Goal: Transaction & Acquisition: Purchase product/service

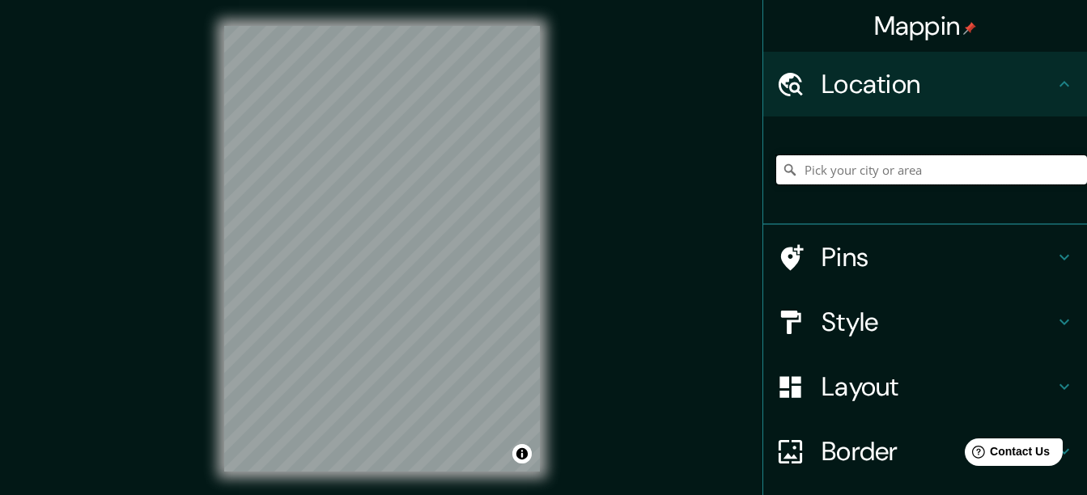
click at [903, 176] on input "Pick your city or area" at bounding box center [931, 169] width 311 height 29
click at [1007, 174] on input "[GEOGRAPHIC_DATA], 35558 Teguise, [GEOGRAPHIC_DATA], [GEOGRAPHIC_DATA]" at bounding box center [931, 169] width 311 height 29
drag, startPoint x: 922, startPoint y: 173, endPoint x: 1000, endPoint y: 172, distance: 78.5
click at [1000, 172] on input "[GEOGRAPHIC_DATA], 35558 Teguise, [GEOGRAPHIC_DATA], [GEOGRAPHIC_DATA]" at bounding box center [931, 169] width 311 height 29
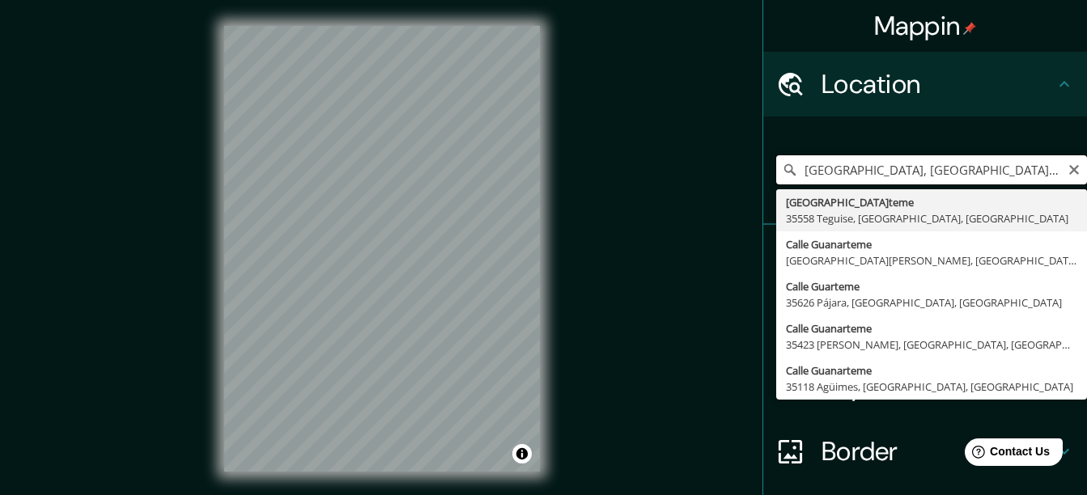
click at [990, 168] on input "[GEOGRAPHIC_DATA], [GEOGRAPHIC_DATA], [GEOGRAPHIC_DATA]" at bounding box center [931, 169] width 311 height 29
click at [984, 175] on input "[GEOGRAPHIC_DATA], [GEOGRAPHIC_DATA], [GEOGRAPHIC_DATA]" at bounding box center [931, 169] width 311 height 29
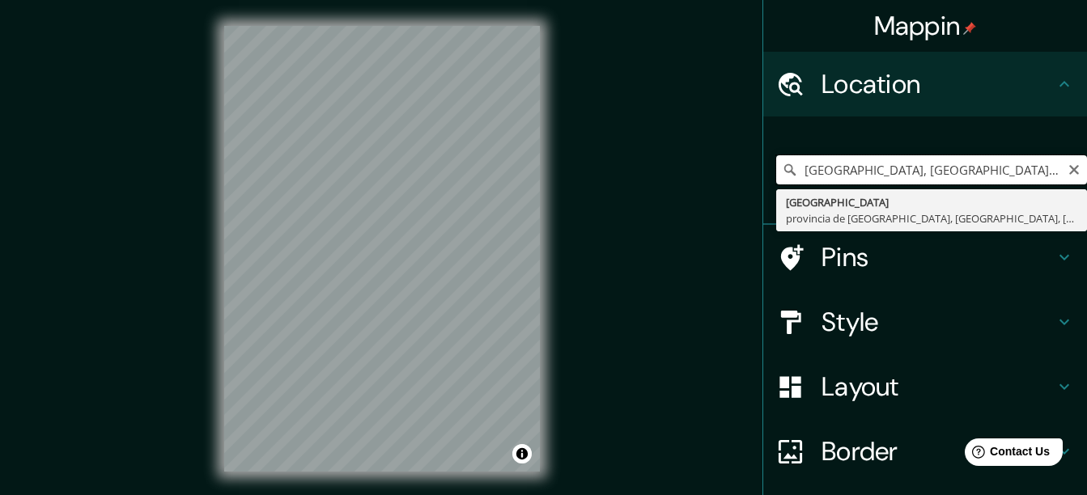
scroll to position [0, 162]
drag, startPoint x: 788, startPoint y: 172, endPoint x: 1101, endPoint y: 168, distance: 313.2
click at [1086, 168] on html "Mappin Location [GEOGRAPHIC_DATA], [GEOGRAPHIC_DATA], [GEOGRAPHIC_DATA], [GEOGR…" at bounding box center [543, 247] width 1087 height 495
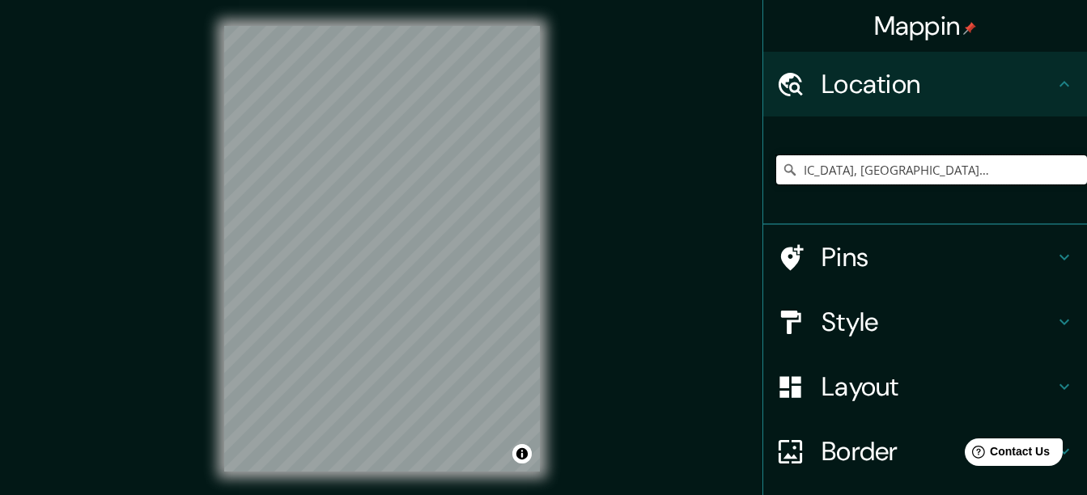
scroll to position [0, 0]
type input "[GEOGRAPHIC_DATA], [GEOGRAPHIC_DATA], [GEOGRAPHIC_DATA]"
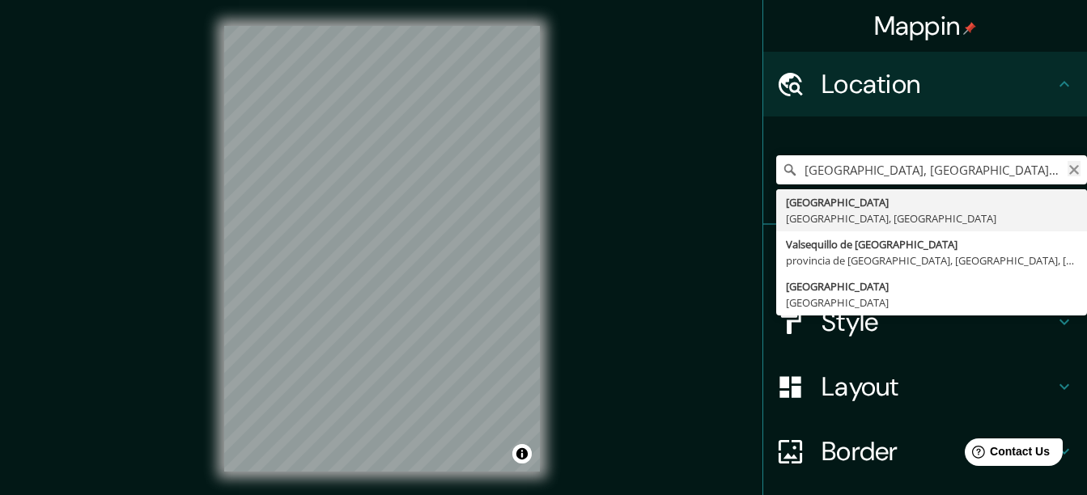
click at [1067, 163] on button "Clear" at bounding box center [1073, 168] width 13 height 15
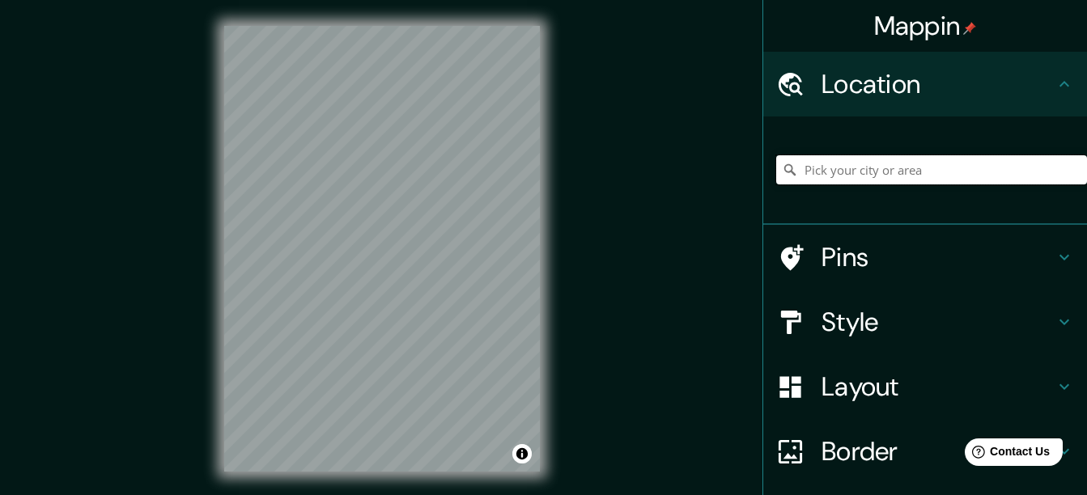
paste input "C. [PERSON_NAME], 10235010 [GEOGRAPHIC_DATA], [GEOGRAPHIC_DATA]"
drag, startPoint x: 998, startPoint y: 172, endPoint x: 931, endPoint y: 177, distance: 66.6
click at [931, 177] on input "Calle [PERSON_NAME], [GEOGRAPHIC_DATA][PERSON_NAME], [GEOGRAPHIC_DATA], [GEOGRA…" at bounding box center [931, 169] width 311 height 29
drag, startPoint x: 956, startPoint y: 169, endPoint x: 930, endPoint y: 184, distance: 29.7
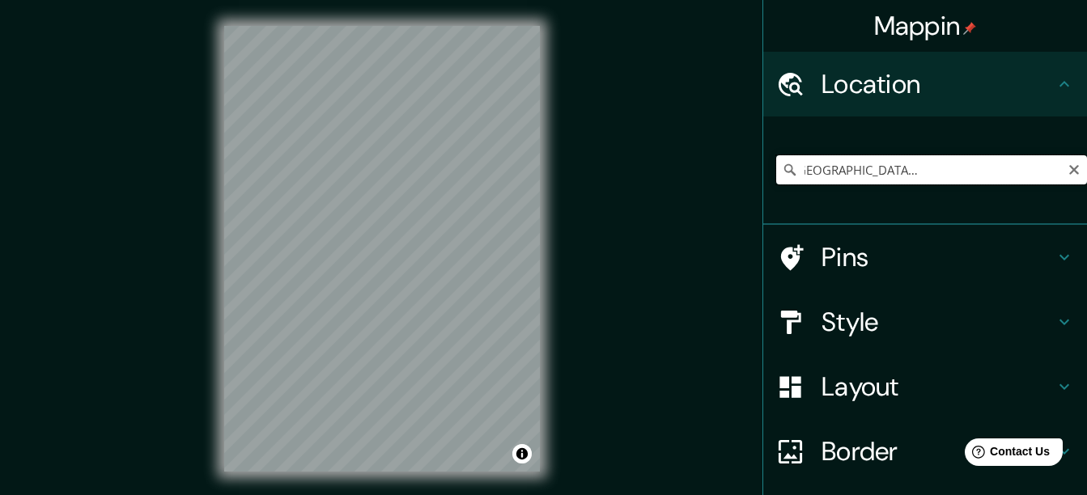
click at [930, 184] on input "Calle [PERSON_NAME], [GEOGRAPHIC_DATA][PERSON_NAME], [GEOGRAPHIC_DATA], [GEOGRA…" at bounding box center [931, 169] width 311 height 29
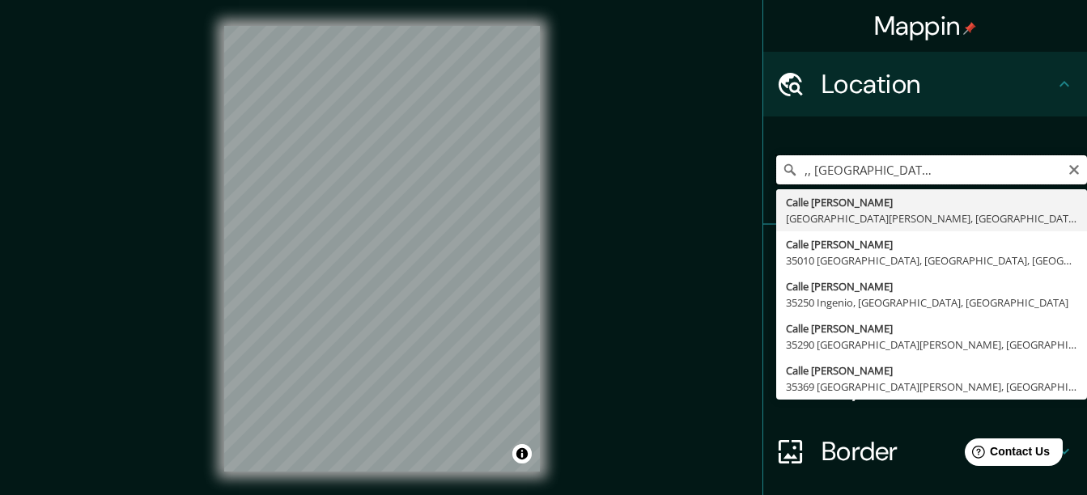
scroll to position [0, 25]
type input "Calle [PERSON_NAME],, [GEOGRAPHIC_DATA], [GEOGRAPHIC_DATA]"
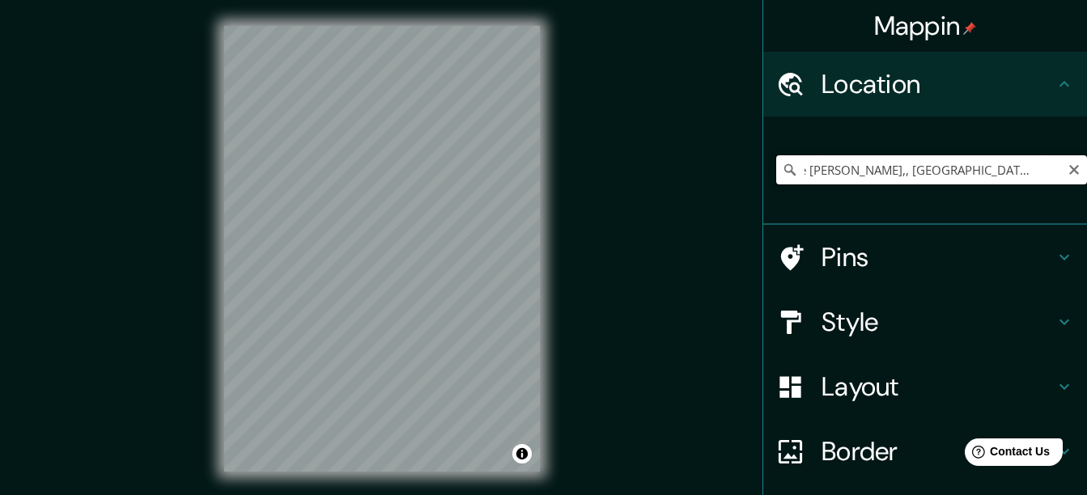
scroll to position [0, 0]
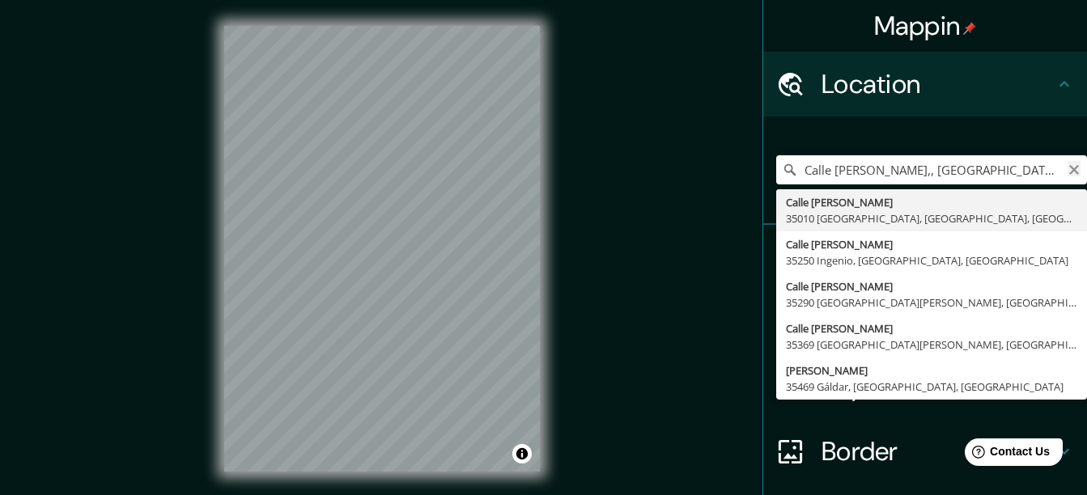
click at [1069, 170] on icon "Clear" at bounding box center [1074, 170] width 10 height 10
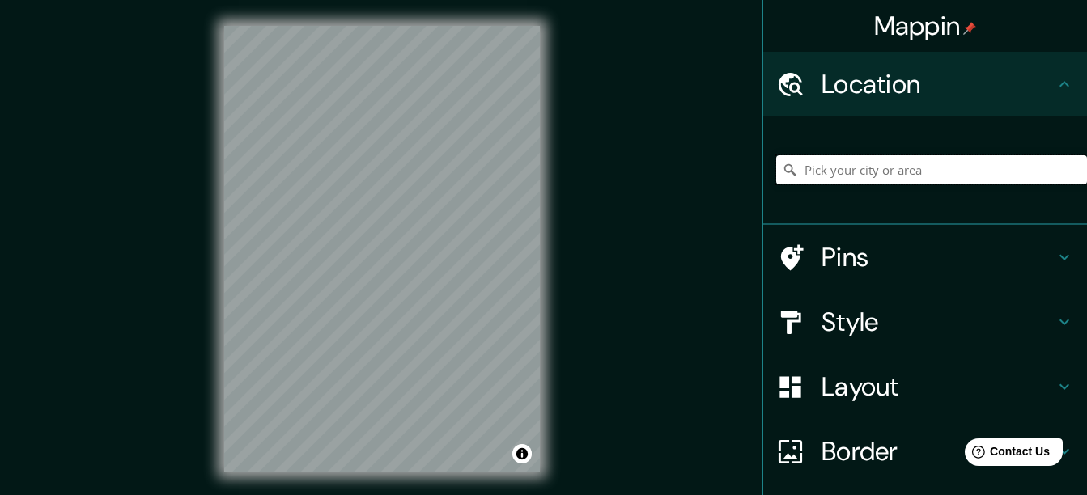
paste input "C. [PERSON_NAME][STREET_ADDRESS]"
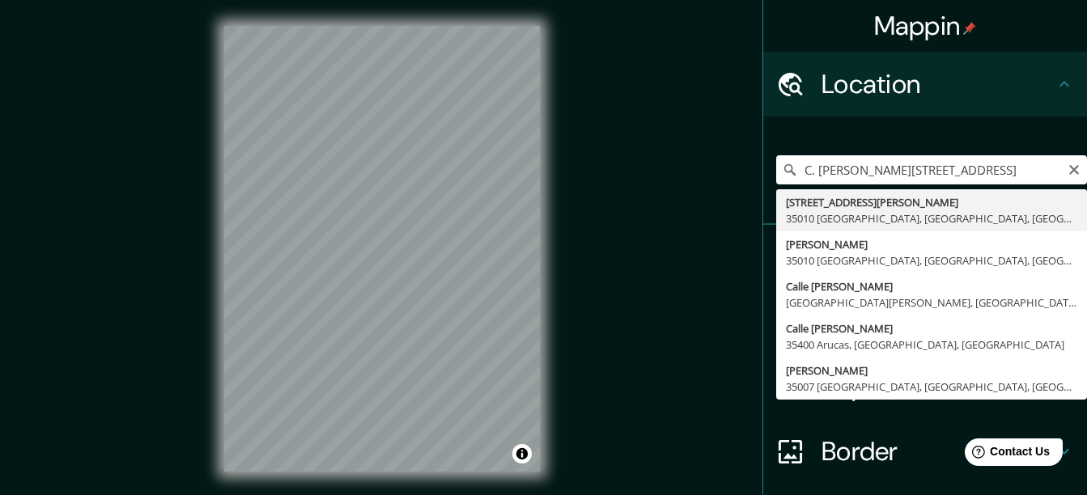
type input "[STREET_ADDRESS][PERSON_NAME]"
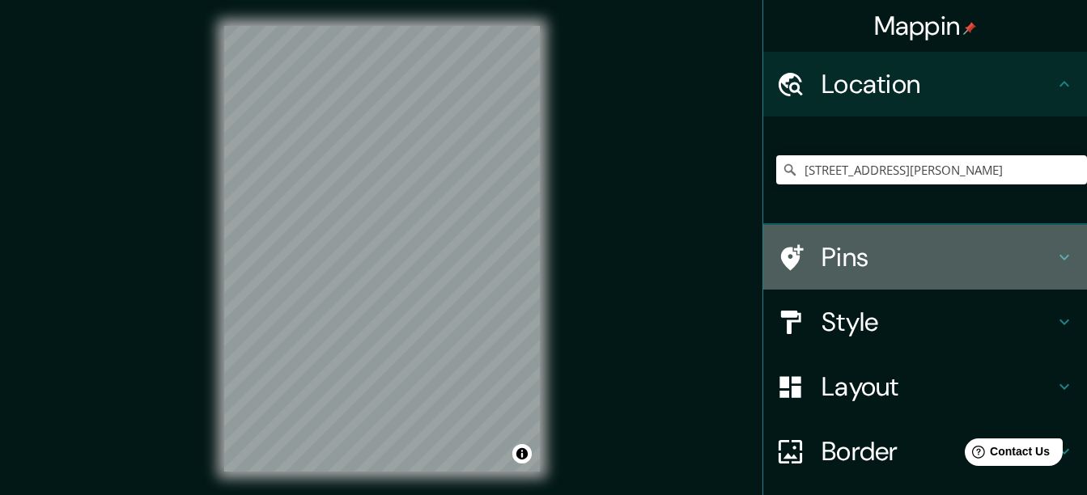
click at [1000, 266] on h4 "Pins" at bounding box center [937, 257] width 233 height 32
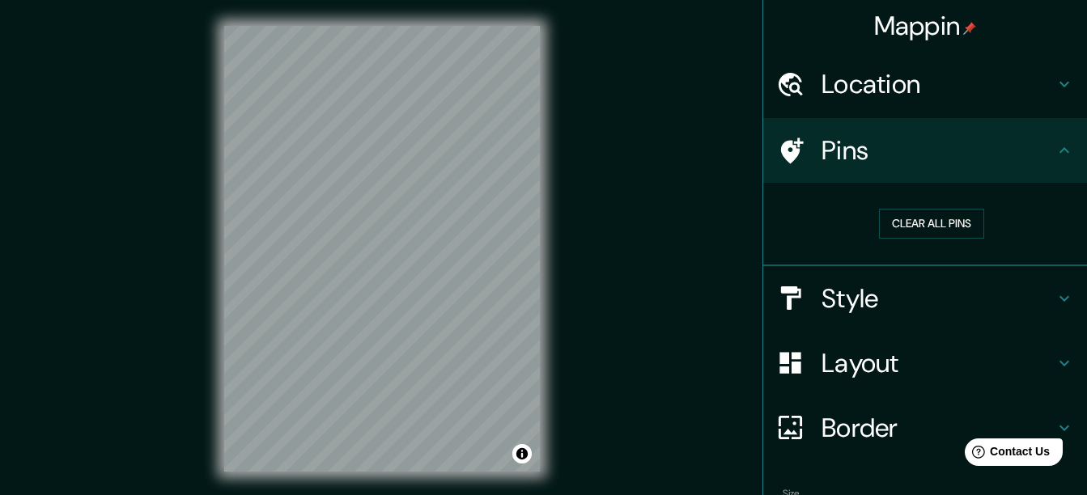
click at [1032, 152] on h4 "Pins" at bounding box center [937, 150] width 233 height 32
click at [943, 291] on h4 "Style" at bounding box center [937, 298] width 233 height 32
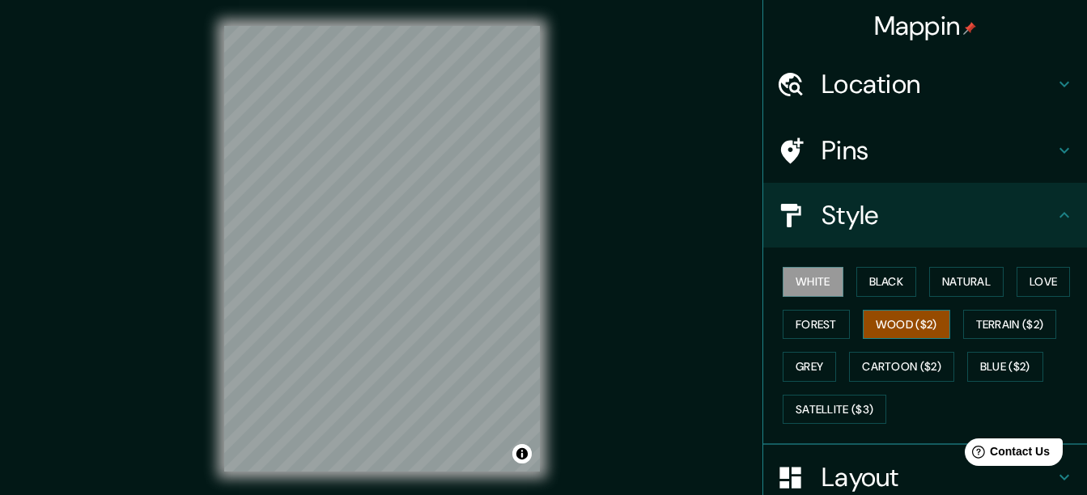
click at [896, 312] on button "Wood ($2)" at bounding box center [906, 325] width 87 height 30
click at [868, 269] on button "Black" at bounding box center [886, 282] width 61 height 30
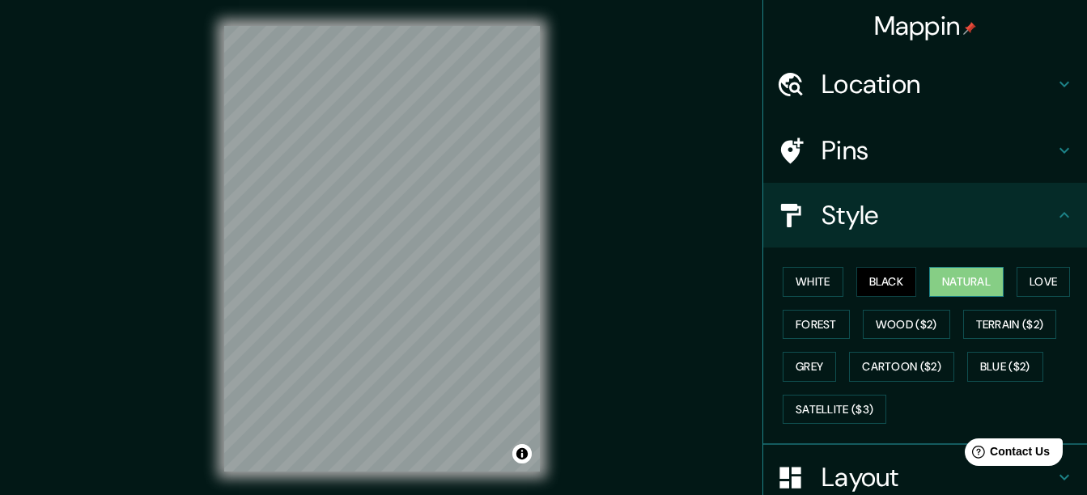
click at [943, 274] on button "Natural" at bounding box center [966, 282] width 74 height 30
click at [1027, 274] on button "Love" at bounding box center [1042, 282] width 53 height 30
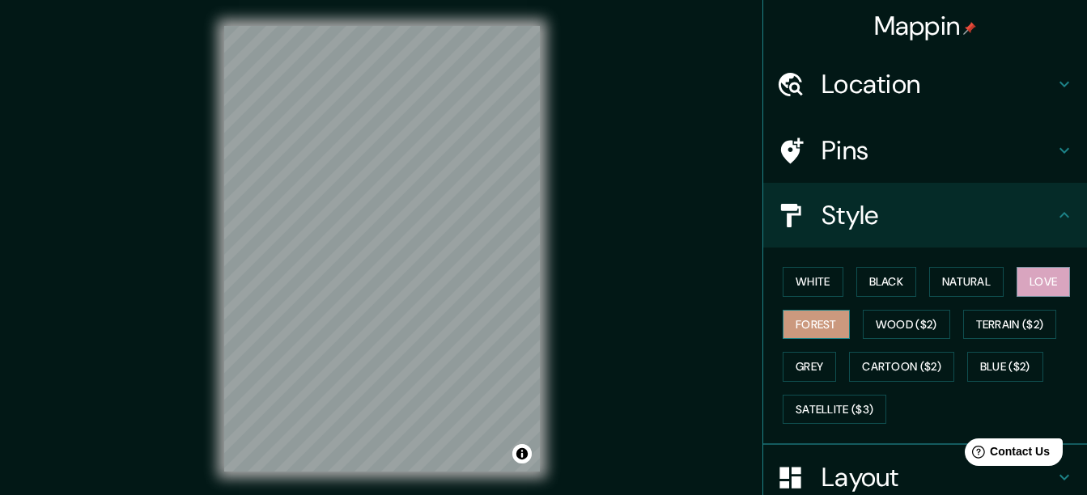
click at [826, 320] on button "Forest" at bounding box center [816, 325] width 67 height 30
click at [821, 279] on button "White" at bounding box center [813, 282] width 61 height 30
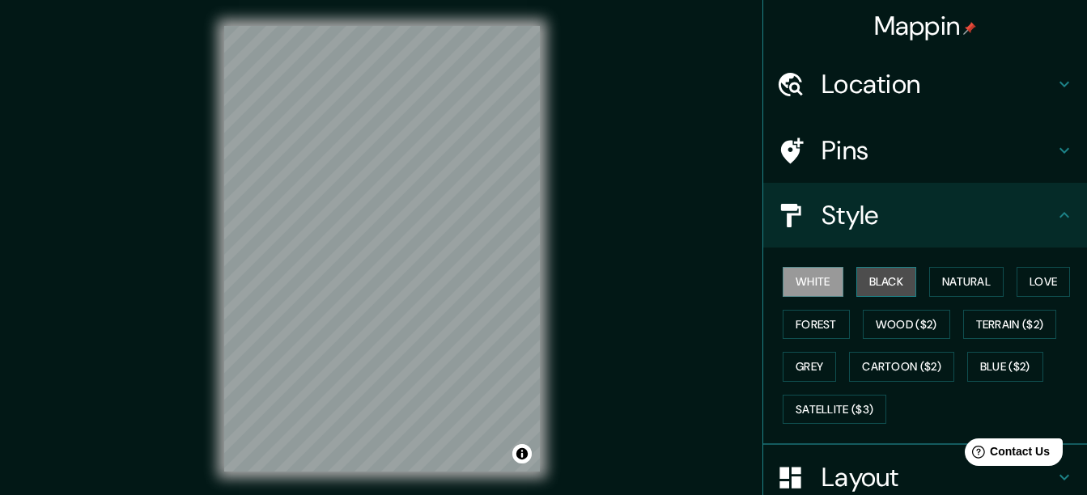
click at [901, 272] on button "Black" at bounding box center [886, 282] width 61 height 30
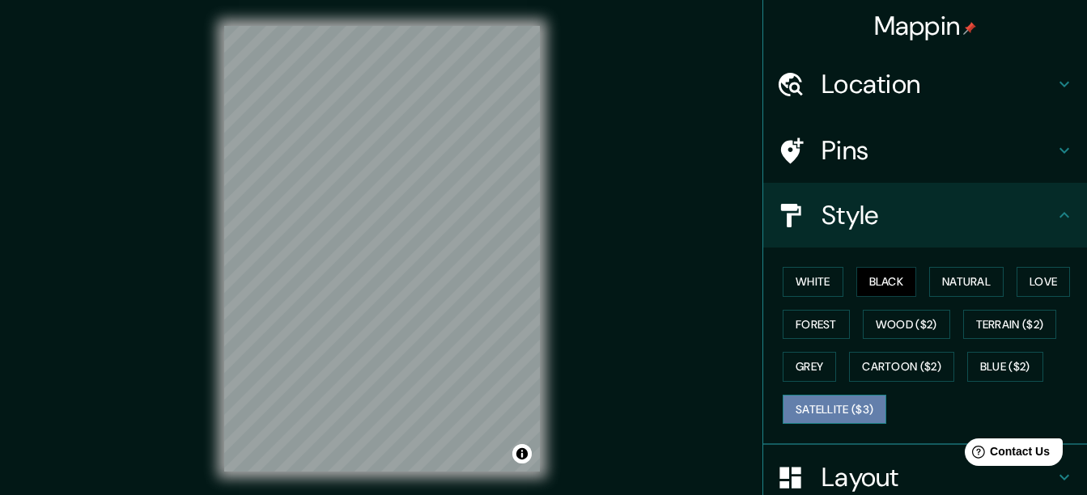
click at [802, 413] on button "Satellite ($3)" at bounding box center [835, 410] width 104 height 30
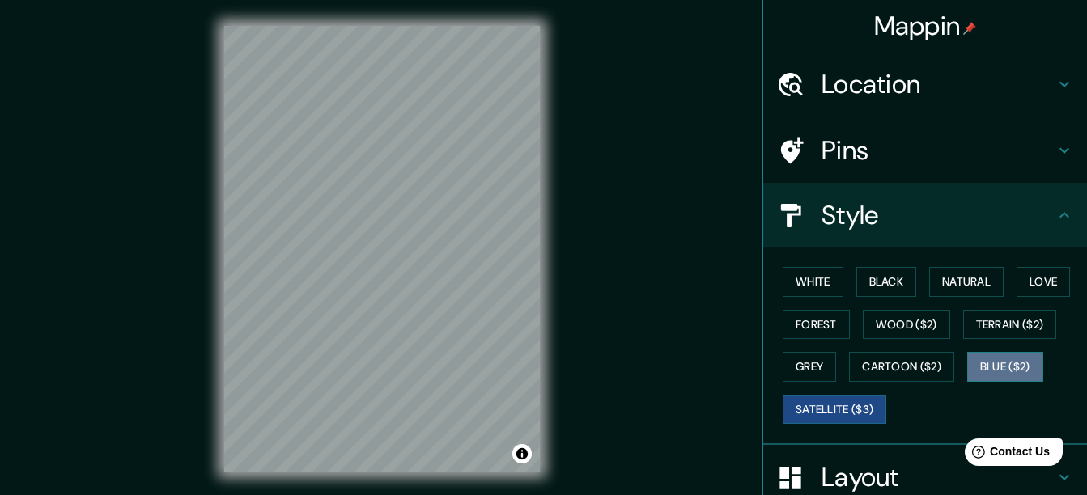
click at [967, 374] on button "Blue ($2)" at bounding box center [1005, 367] width 76 height 30
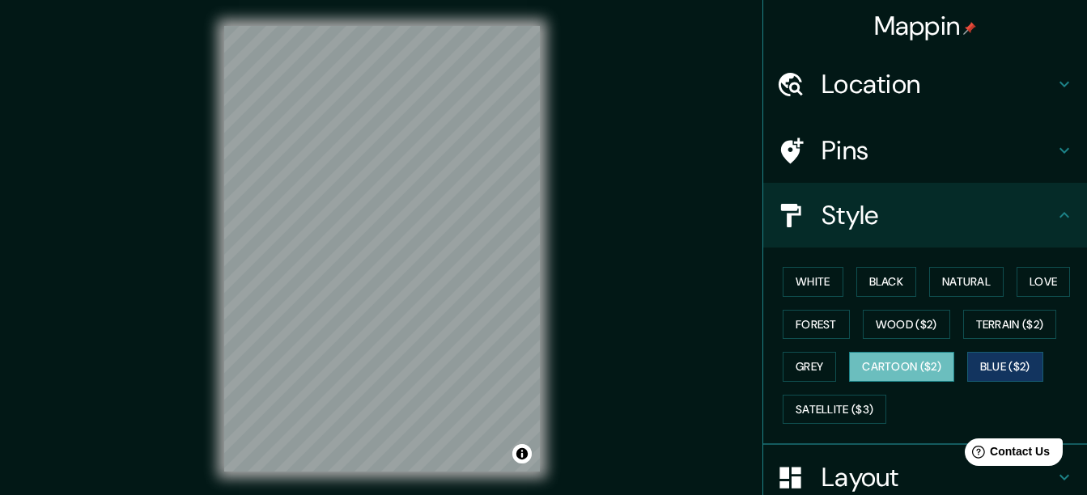
click at [931, 366] on button "Cartoon ($2)" at bounding box center [901, 367] width 105 height 30
click at [795, 282] on button "White" at bounding box center [813, 282] width 61 height 30
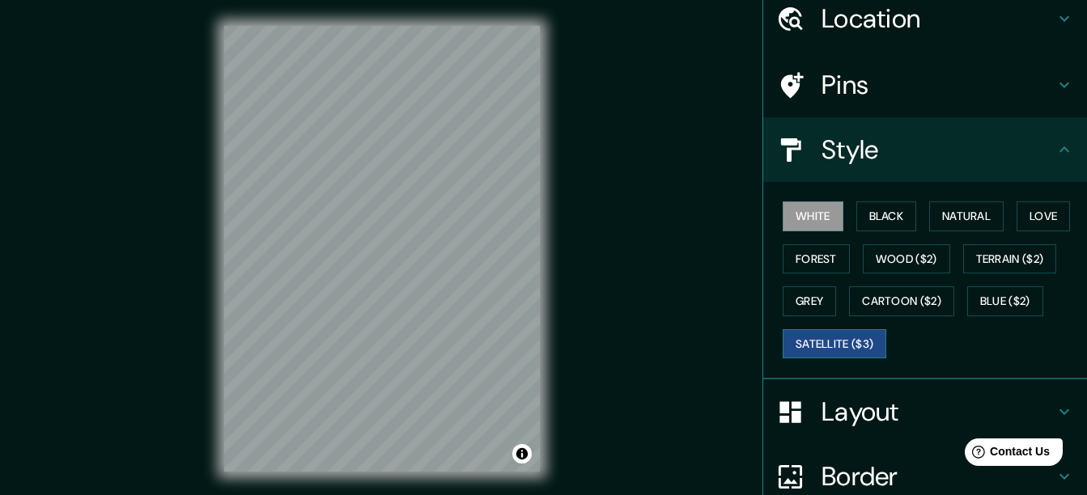
scroll to position [81, 0]
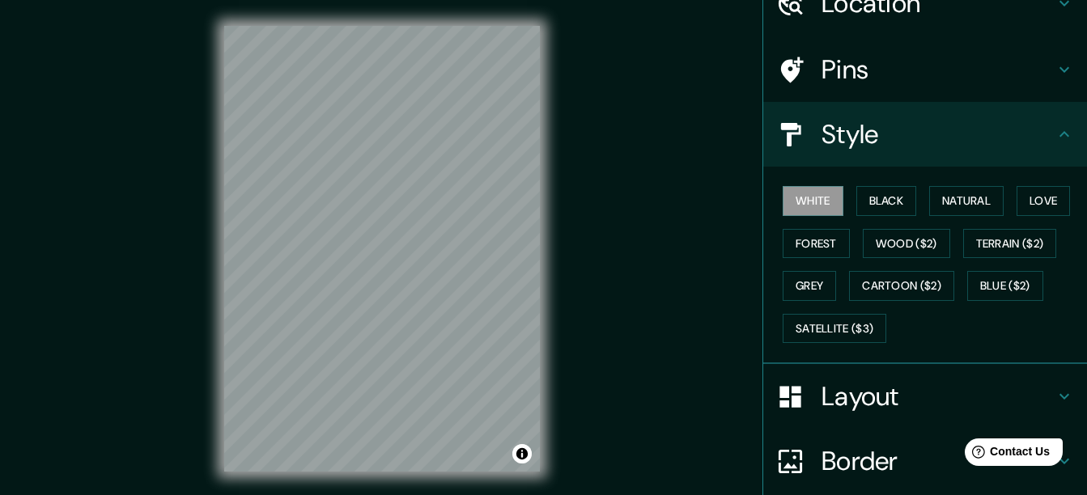
click at [901, 392] on h4 "Layout" at bounding box center [937, 396] width 233 height 32
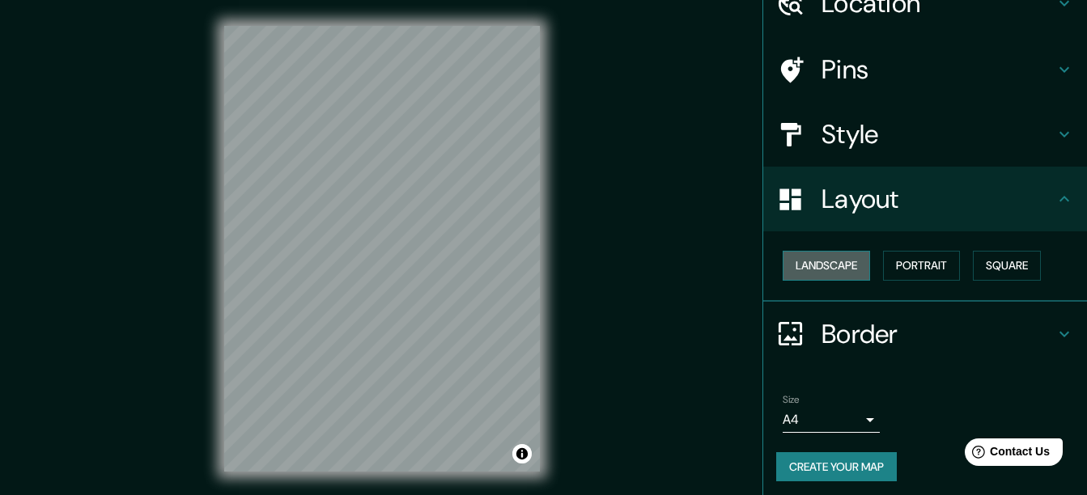
click at [844, 264] on button "Landscape" at bounding box center [826, 266] width 87 height 30
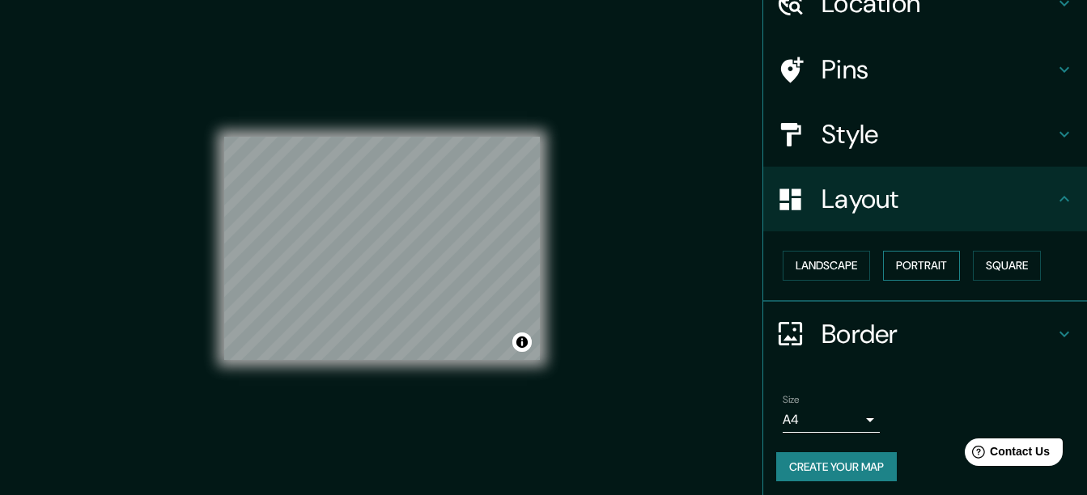
click at [923, 259] on button "Portrait" at bounding box center [921, 266] width 77 height 30
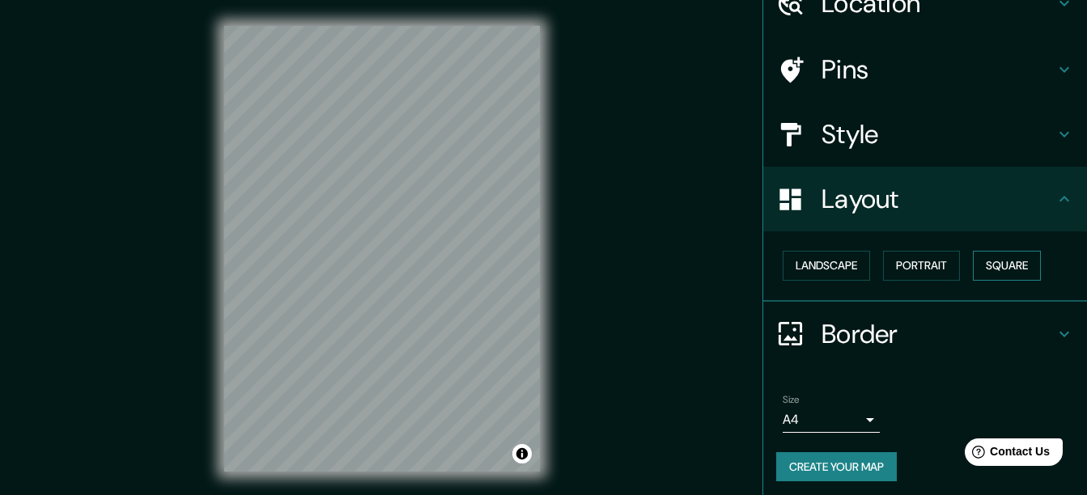
click at [1006, 257] on button "Square" at bounding box center [1007, 266] width 68 height 30
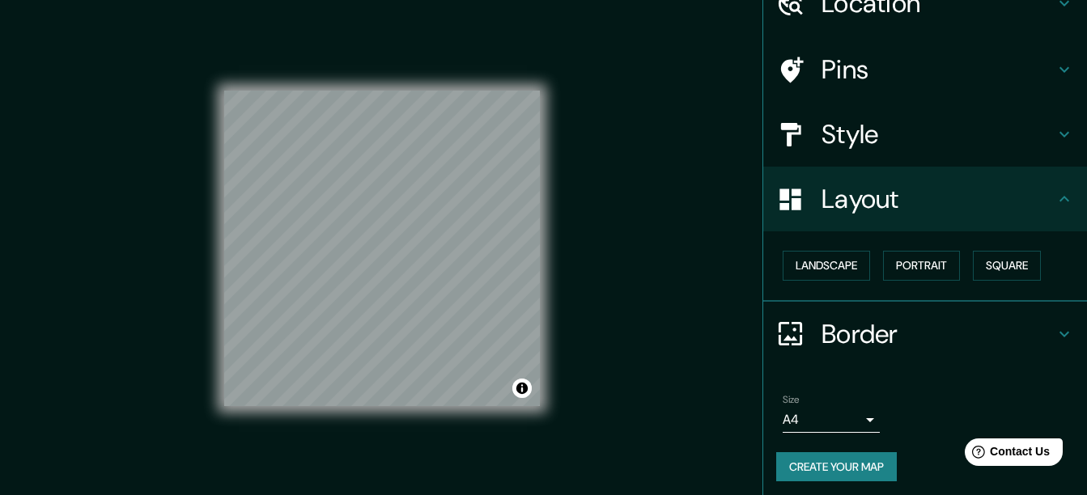
click at [925, 76] on h4 "Pins" at bounding box center [937, 69] width 233 height 32
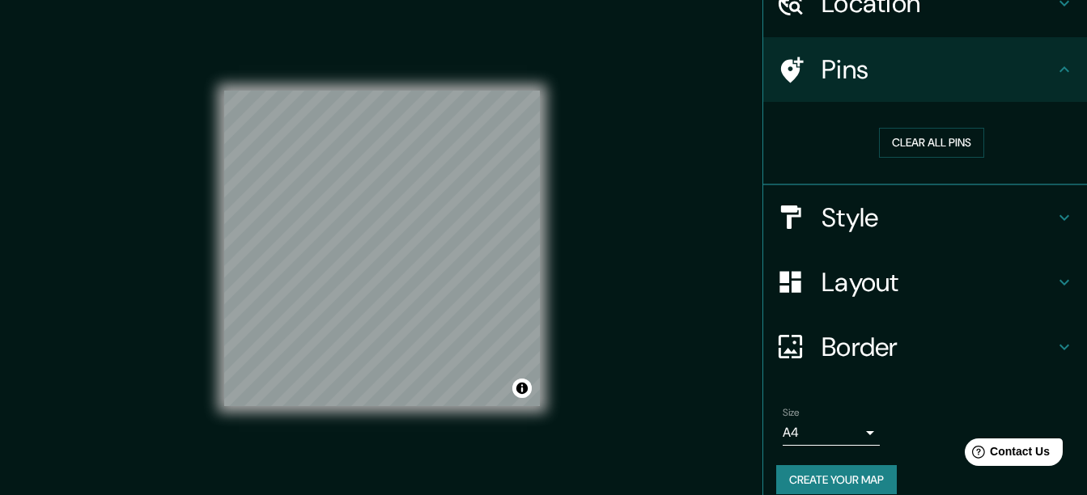
click at [914, 192] on div "Style" at bounding box center [925, 217] width 324 height 65
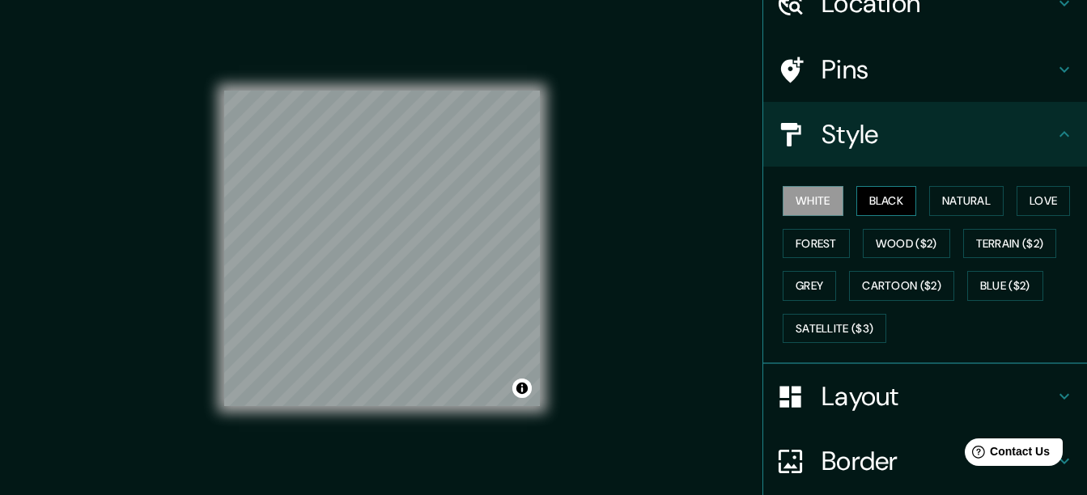
click at [889, 209] on button "Black" at bounding box center [886, 201] width 61 height 30
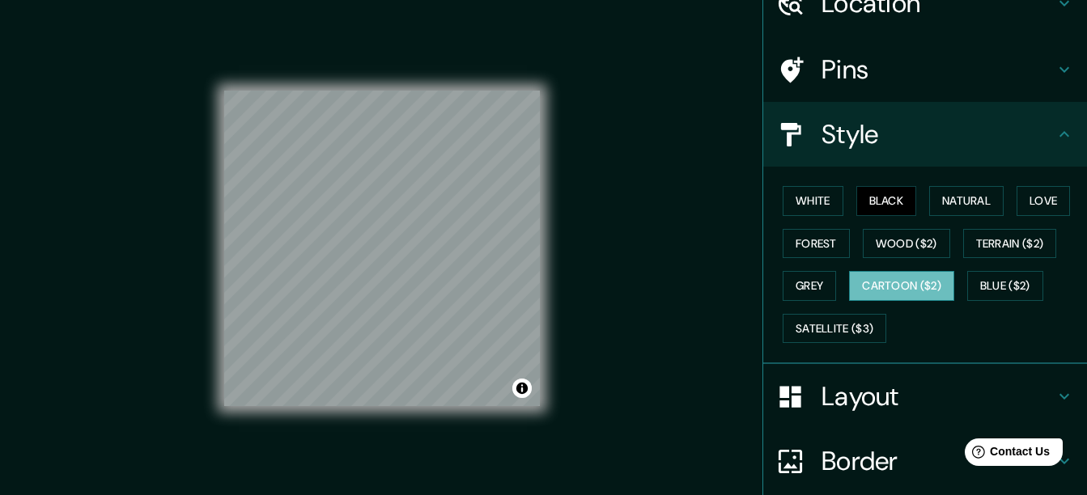
click at [940, 274] on button "Cartoon ($2)" at bounding box center [901, 286] width 105 height 30
click at [790, 193] on button "White" at bounding box center [813, 201] width 61 height 30
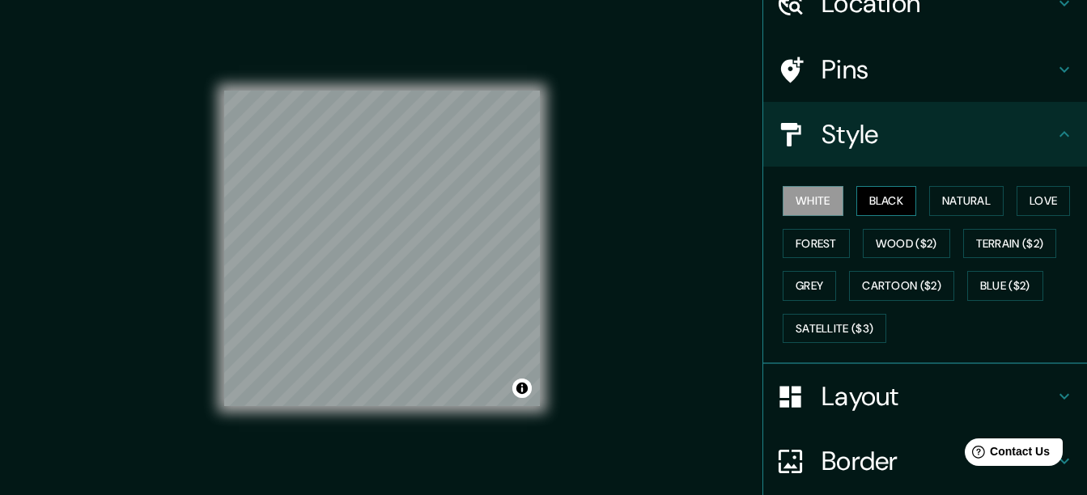
scroll to position [0, 0]
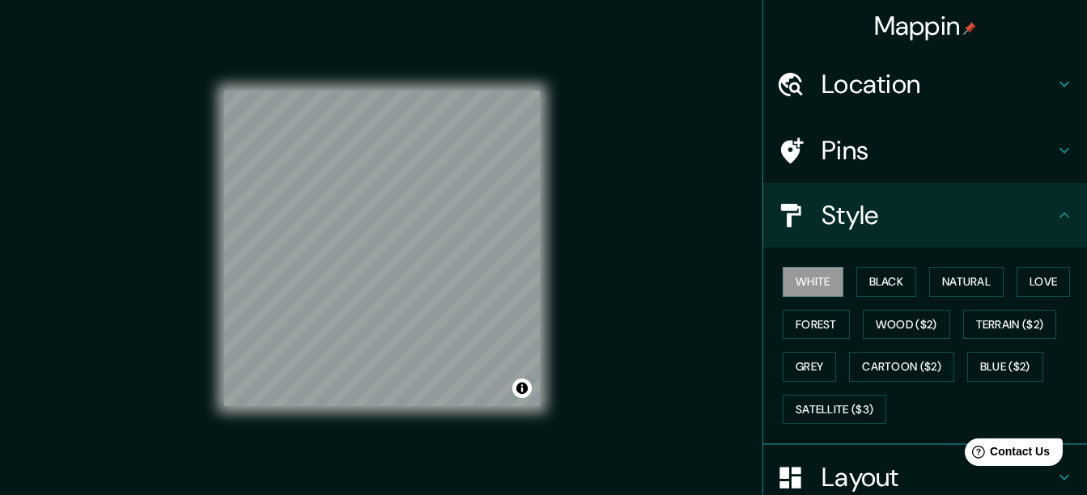
click at [904, 97] on h4 "Location" at bounding box center [937, 84] width 233 height 32
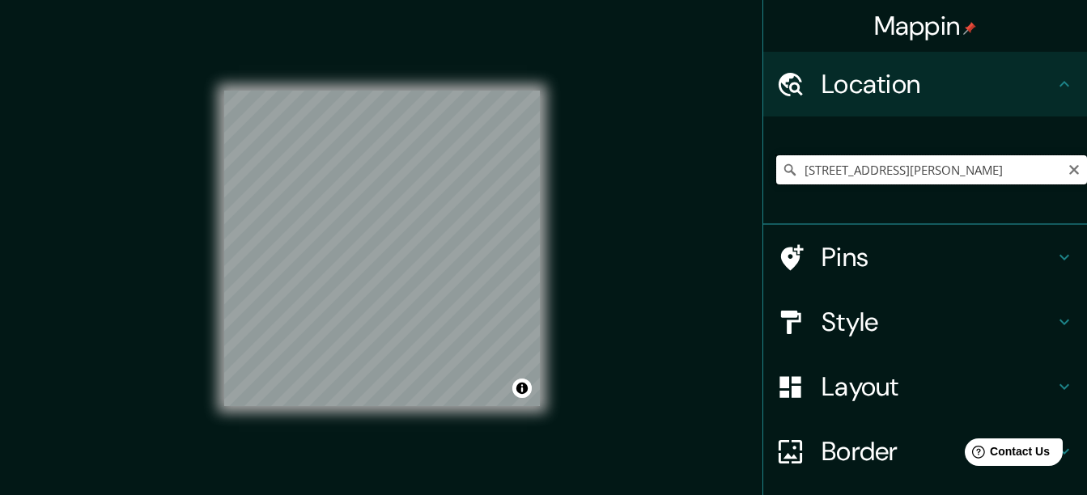
click at [1030, 177] on input "[STREET_ADDRESS][PERSON_NAME]" at bounding box center [931, 169] width 311 height 29
click at [928, 319] on h4 "Style" at bounding box center [937, 322] width 233 height 32
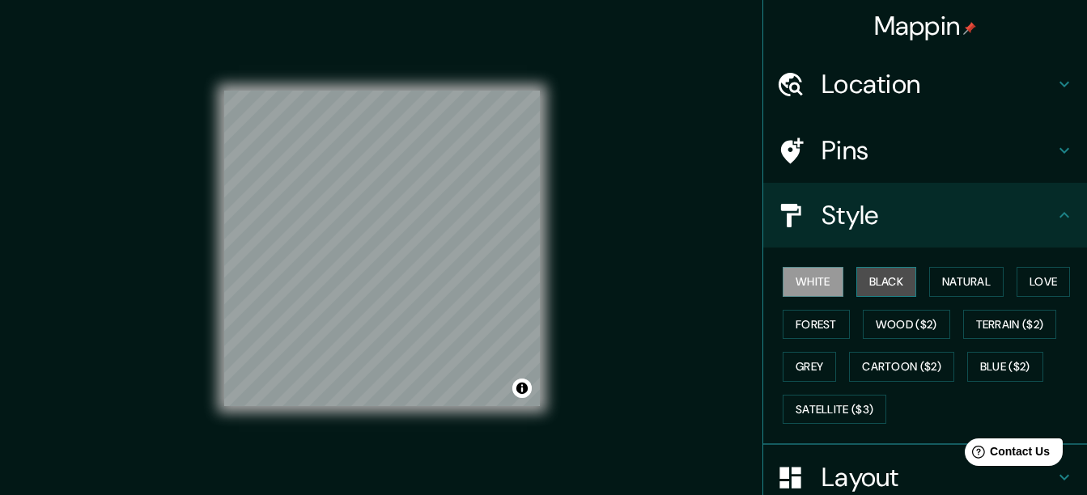
click at [881, 291] on button "Black" at bounding box center [886, 282] width 61 height 30
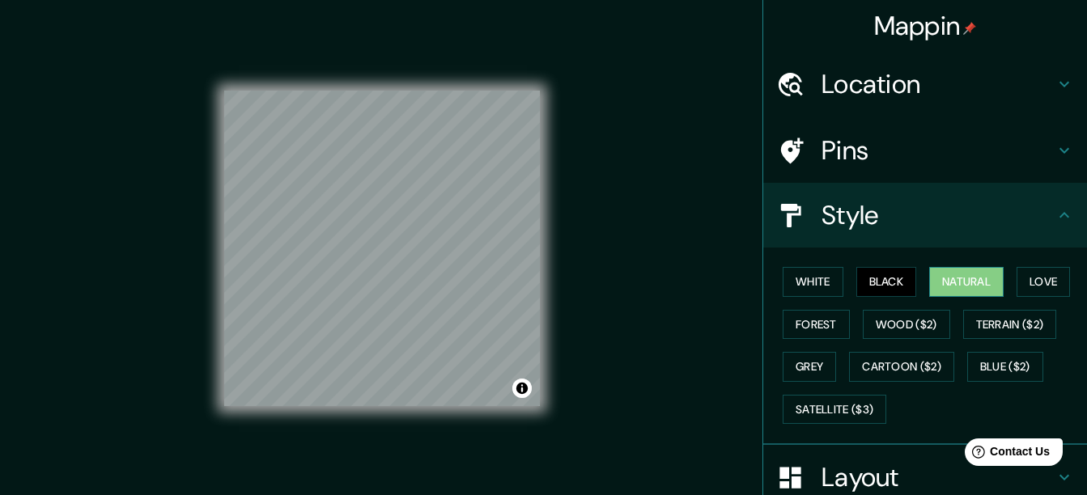
click at [974, 288] on button "Natural" at bounding box center [966, 282] width 74 height 30
click at [817, 333] on button "Forest" at bounding box center [816, 325] width 67 height 30
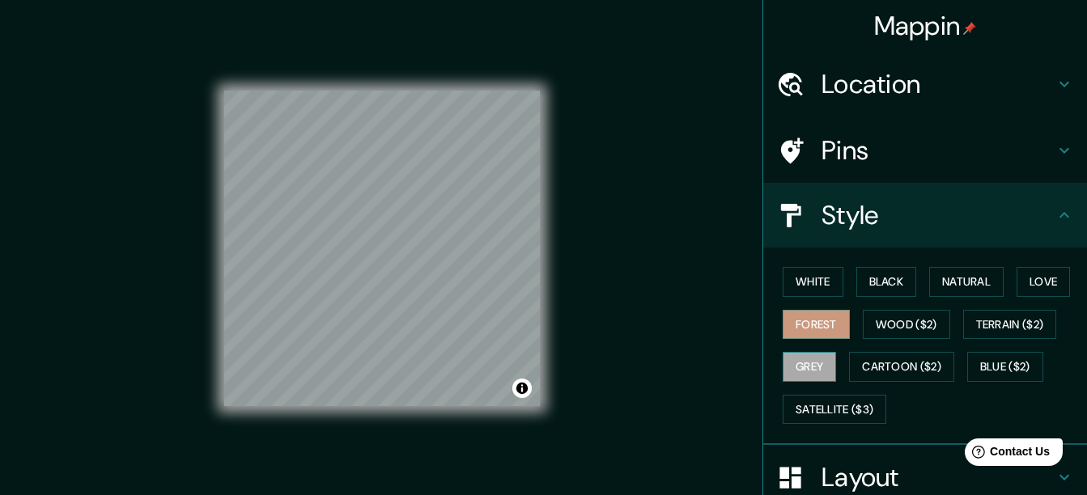
click at [808, 362] on button "Grey" at bounding box center [809, 367] width 53 height 30
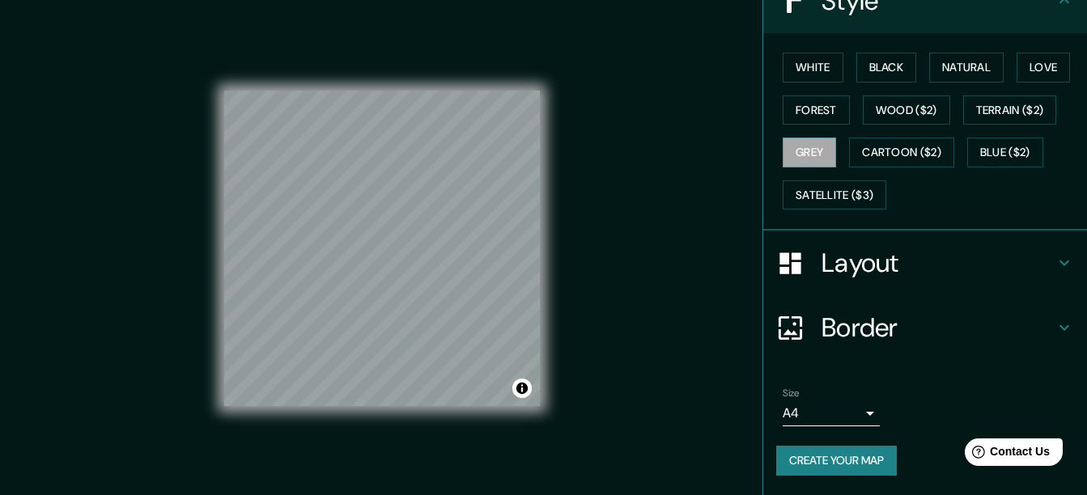
click at [877, 326] on h4 "Border" at bounding box center [937, 328] width 233 height 32
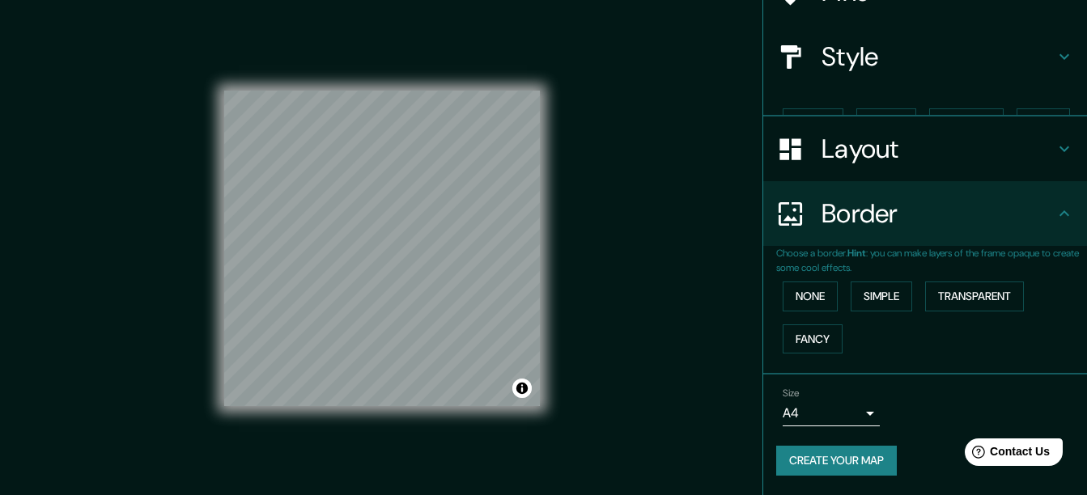
scroll to position [131, 0]
click at [884, 139] on h4 "Layout" at bounding box center [937, 149] width 233 height 32
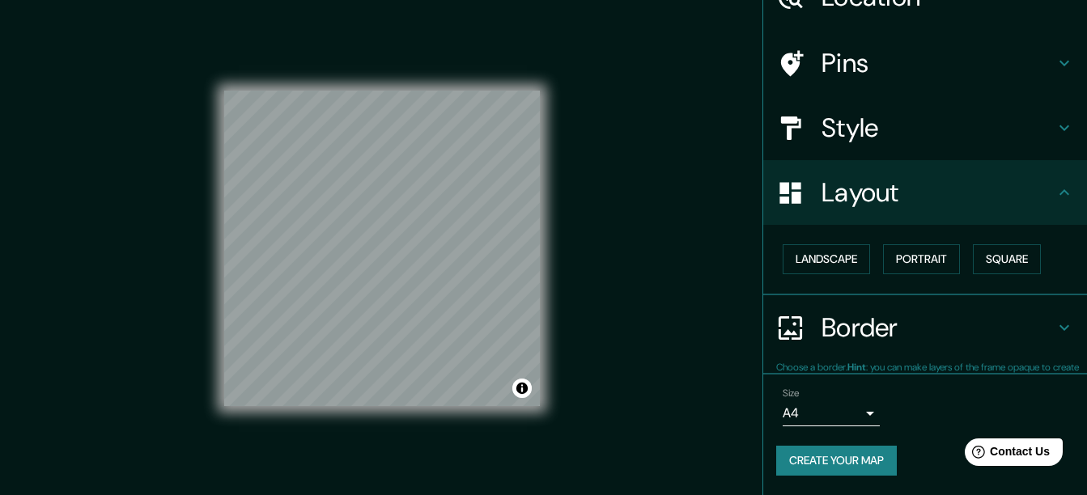
scroll to position [87, 0]
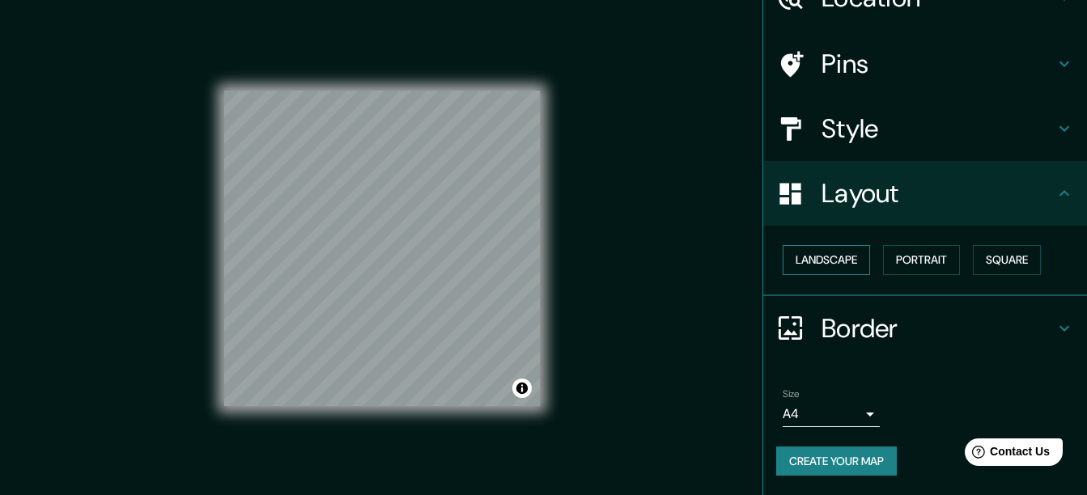
click at [851, 253] on button "Landscape" at bounding box center [826, 260] width 87 height 30
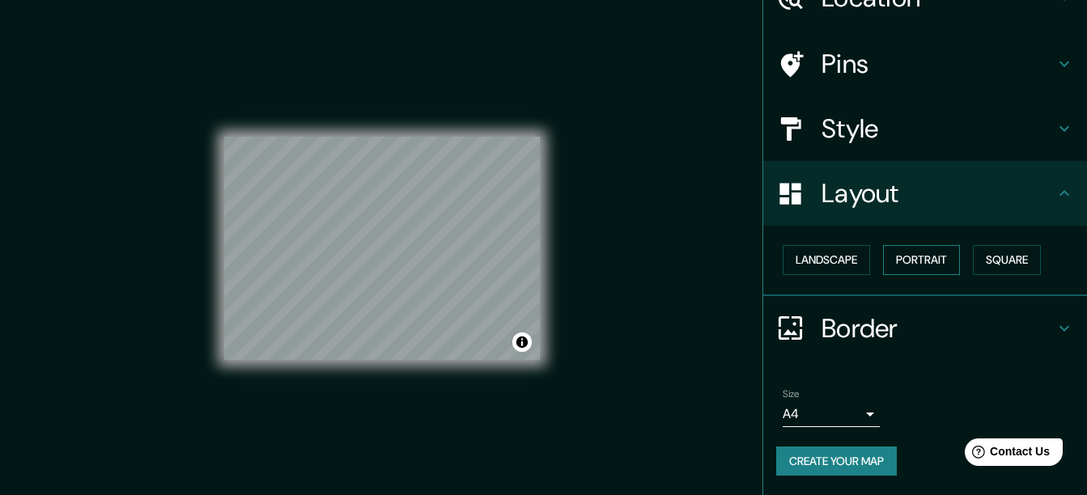
click at [935, 250] on button "Portrait" at bounding box center [921, 260] width 77 height 30
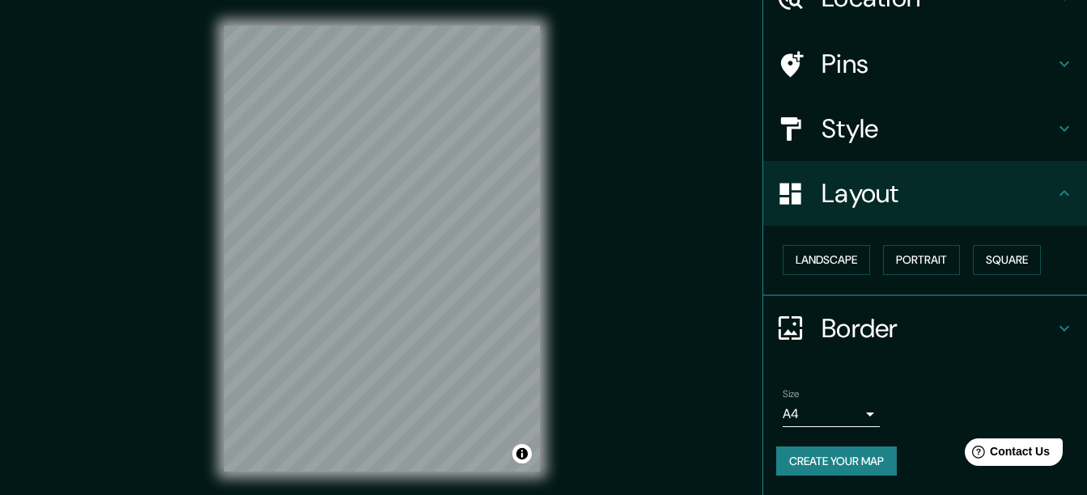
click at [936, 140] on h4 "Style" at bounding box center [937, 128] width 233 height 32
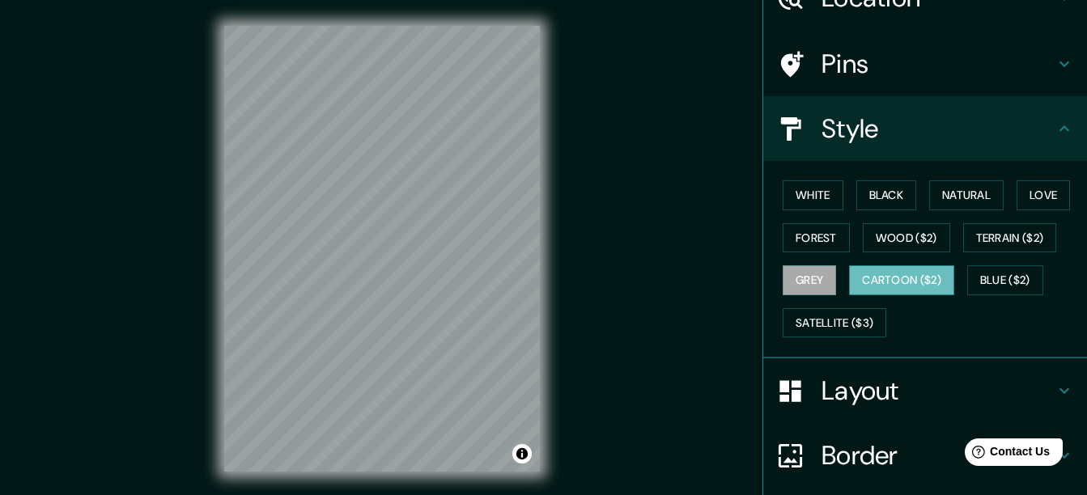
click at [918, 273] on button "Cartoon ($2)" at bounding box center [901, 280] width 105 height 30
click at [899, 230] on button "Wood ($2)" at bounding box center [906, 238] width 87 height 30
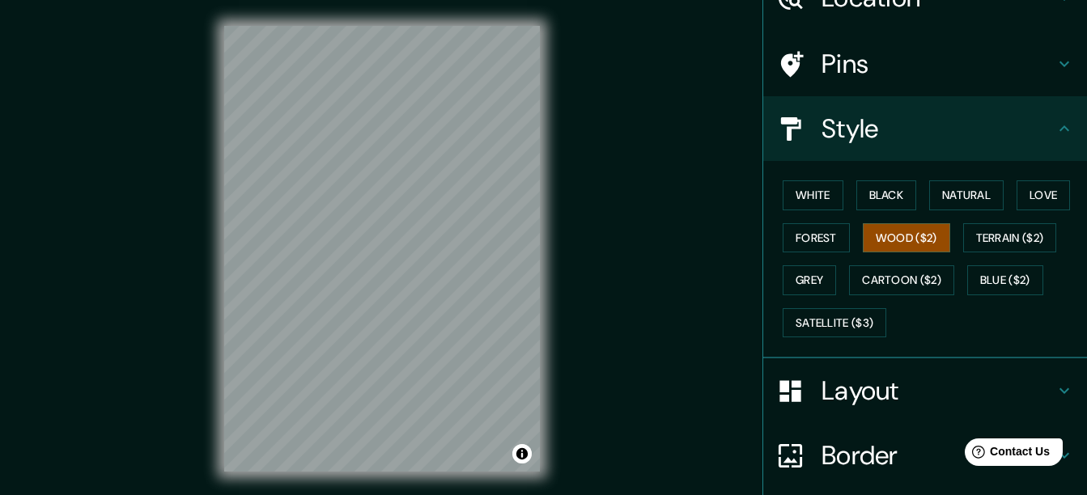
click at [562, 158] on div "© Mapbox © OpenStreetMap Improve this map" at bounding box center [381, 249] width 367 height 498
drag, startPoint x: 541, startPoint y: 139, endPoint x: 711, endPoint y: 221, distance: 189.3
click at [711, 221] on div "Mappin Location [STREET_ADDRESS][PERSON_NAME] Pins Style [PERSON_NAME] Black Na…" at bounding box center [543, 262] width 1087 height 524
click at [862, 197] on button "Black" at bounding box center [886, 195] width 61 height 30
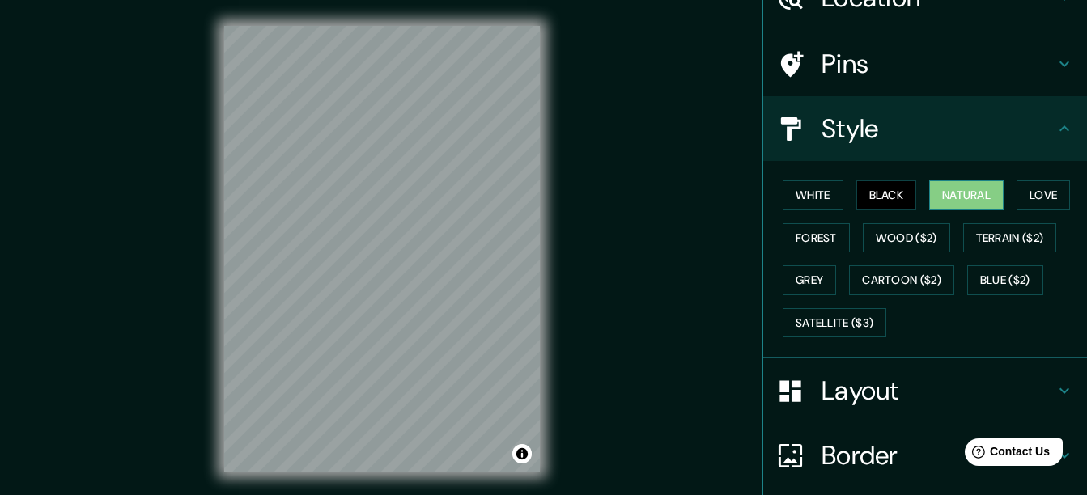
click at [929, 189] on button "Natural" at bounding box center [966, 195] width 74 height 30
click at [923, 227] on button "Wood ($2)" at bounding box center [906, 238] width 87 height 30
